Goal: Navigation & Orientation: Find specific page/section

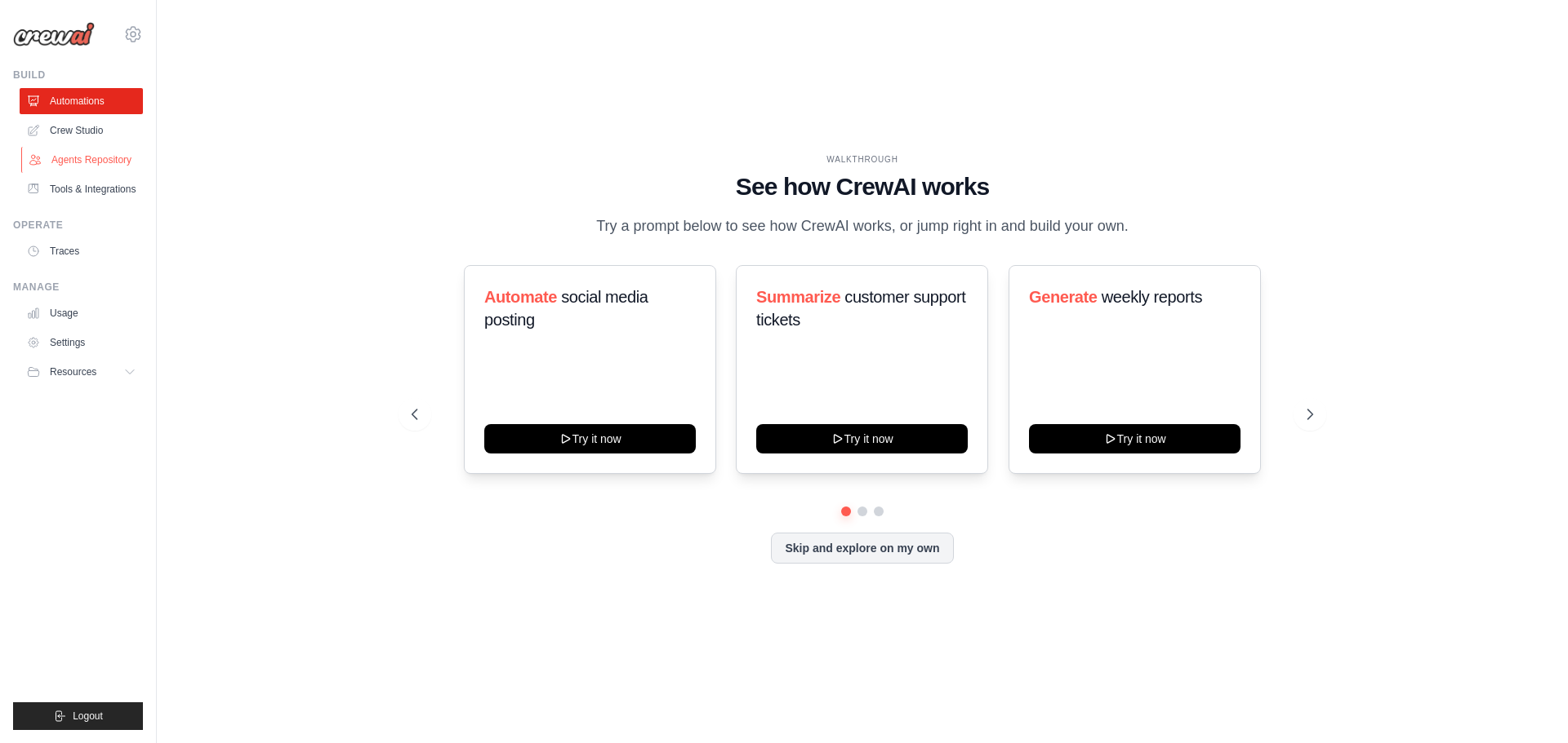
click at [102, 162] on link "Agents Repository" at bounding box center [82, 159] width 123 height 26
click at [98, 194] on link "Tools & Integrations" at bounding box center [82, 189] width 123 height 26
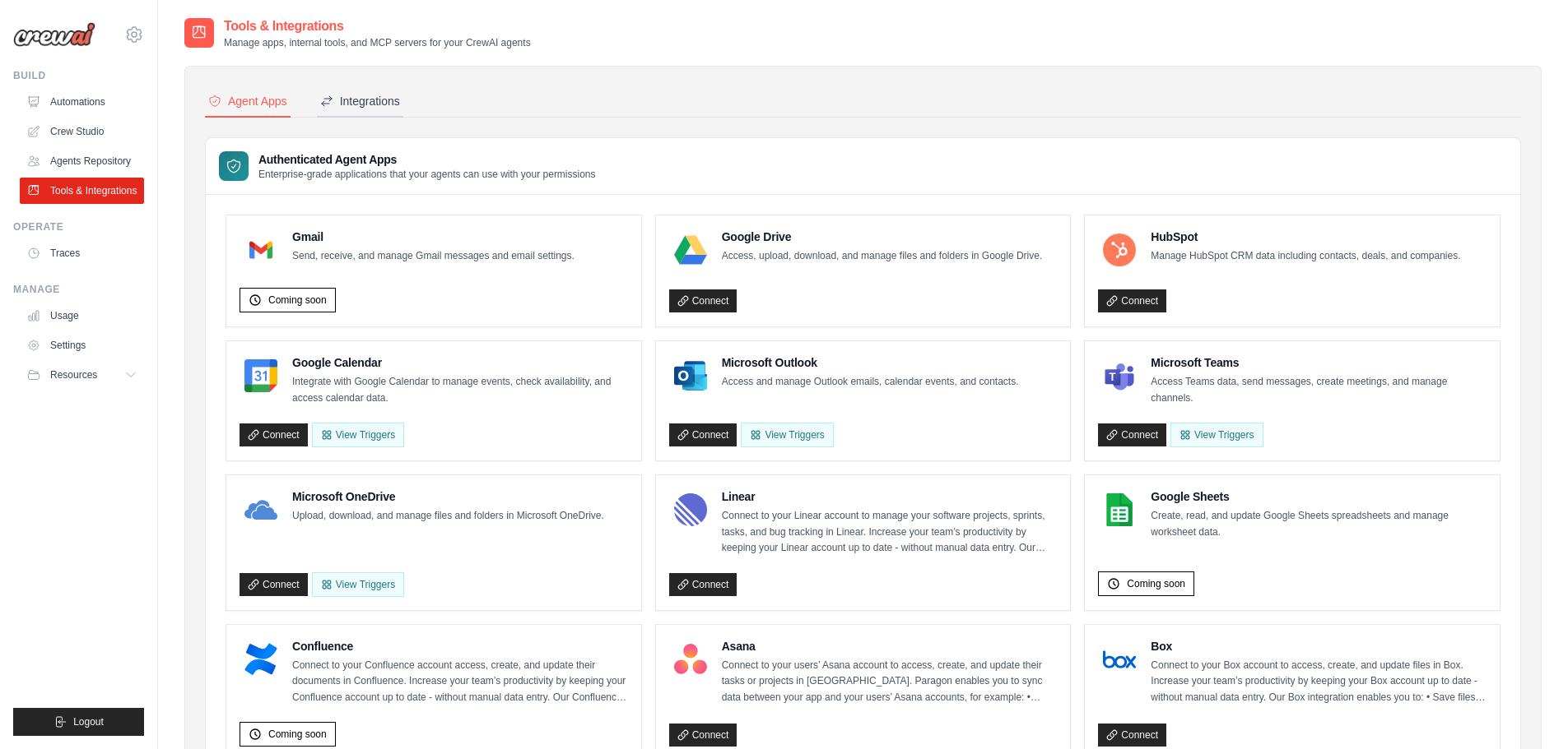
click at [365, 105] on div "Integrations" at bounding box center [359, 101] width 80 height 16
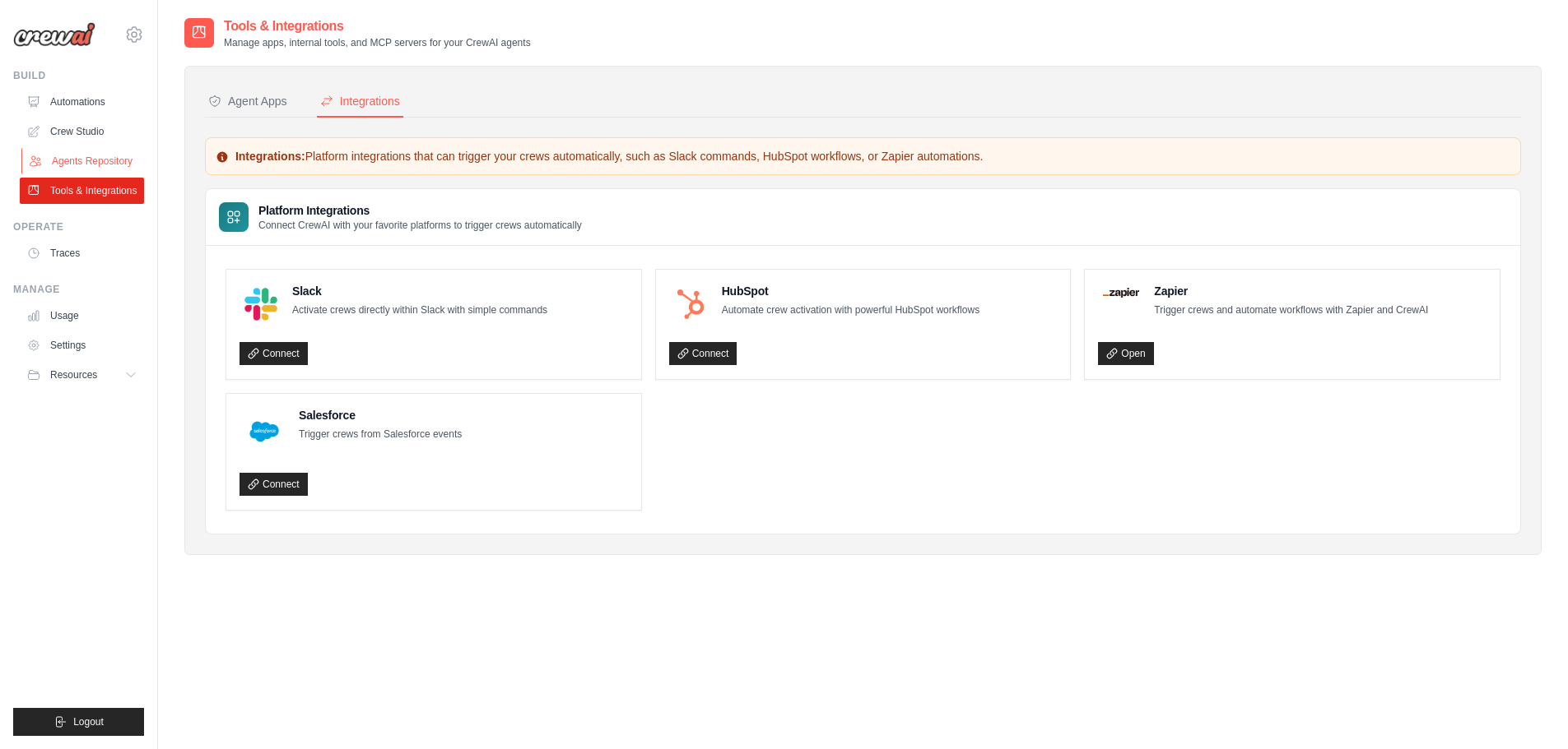
click at [99, 162] on link "Agents Repository" at bounding box center [83, 161] width 124 height 26
